Goal: Transaction & Acquisition: Purchase product/service

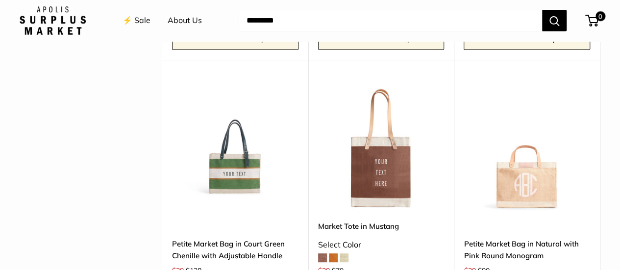
scroll to position [2017, 0]
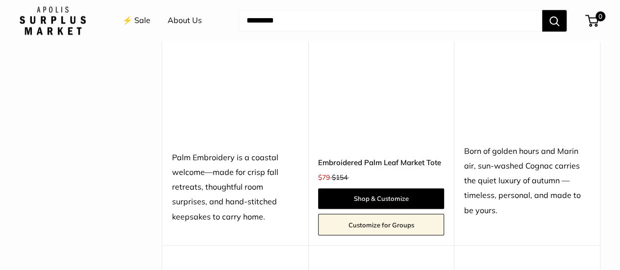
scroll to position [745, 0]
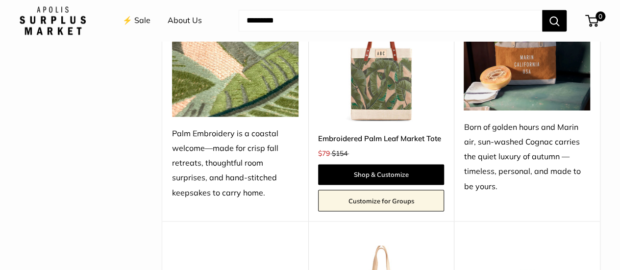
click at [359, 133] on link "Embroidered Palm Leaf Market Tote" at bounding box center [381, 138] width 126 height 11
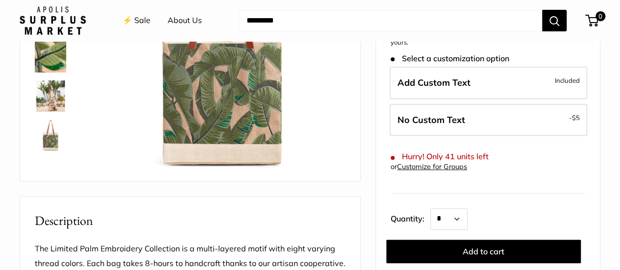
scroll to position [161, 0]
